Goal: Obtain resource: Download file/media

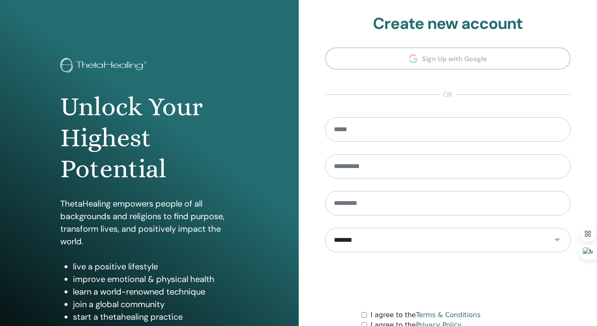
click at [554, 91] on section "**********" at bounding box center [448, 189] width 246 height 350
click at [470, 54] on section "**********" at bounding box center [448, 189] width 246 height 350
click at [383, 130] on input "email" at bounding box center [448, 129] width 246 height 24
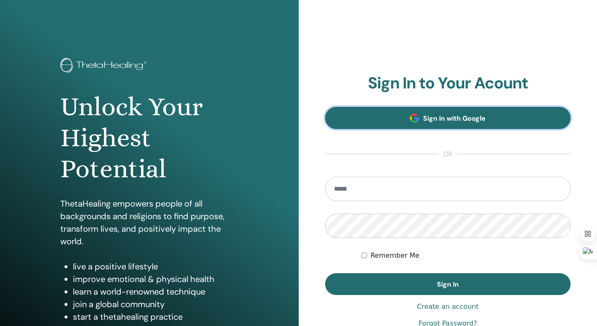
click at [503, 126] on link "Sign In with Google" at bounding box center [448, 118] width 246 height 22
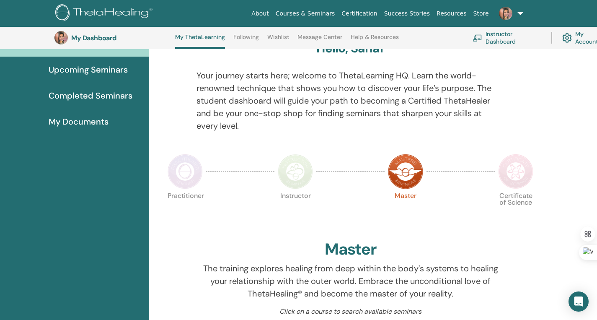
scroll to position [82, 0]
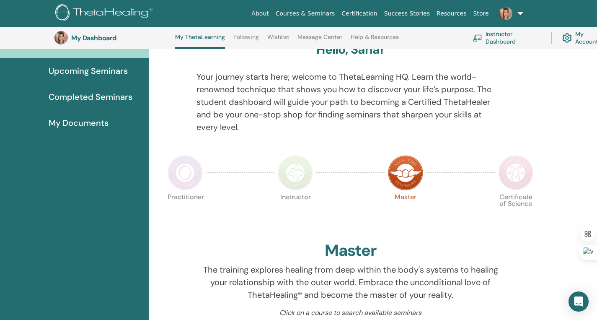
click at [497, 43] on link "Instructor Dashboard" at bounding box center [506, 37] width 69 height 18
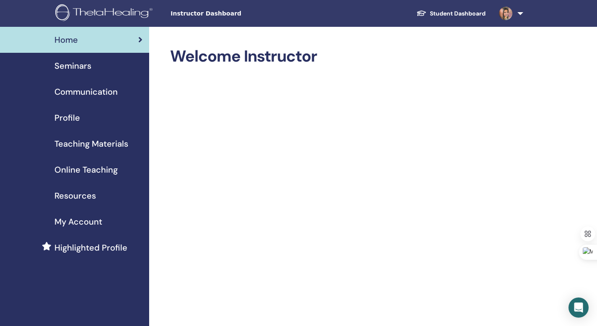
click at [88, 193] on span "Resources" at bounding box center [74, 195] width 41 height 13
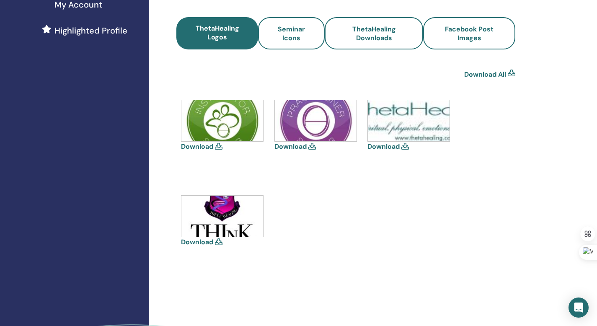
scroll to position [207, 0]
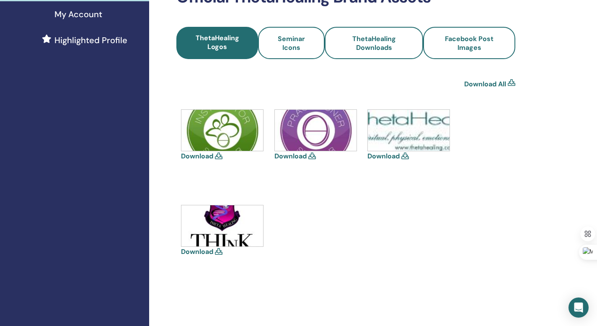
click at [216, 156] on icon at bounding box center [219, 155] width 8 height 7
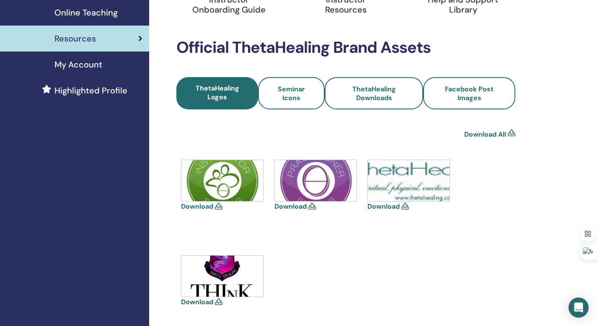
scroll to position [49, 0]
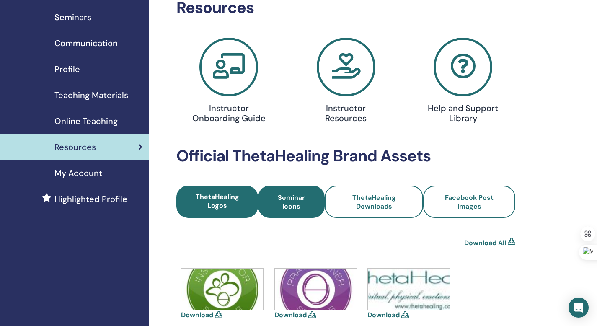
click at [291, 202] on span "Seminar Icons" at bounding box center [291, 202] width 44 height 18
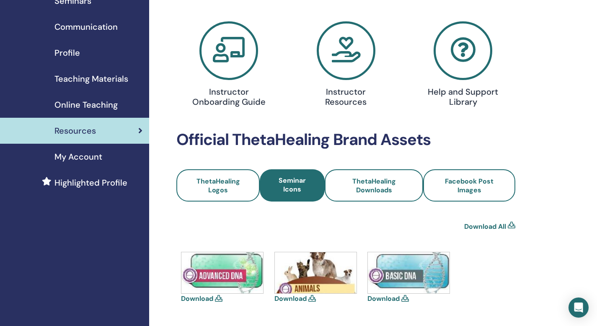
scroll to position [211, 0]
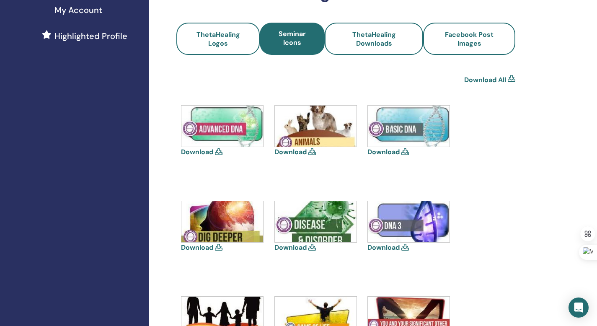
click at [407, 154] on icon at bounding box center [405, 151] width 8 height 7
click at [405, 149] on icon at bounding box center [405, 151] width 8 height 7
click at [384, 153] on link "Download" at bounding box center [383, 151] width 32 height 9
